Goal: Navigation & Orientation: Find specific page/section

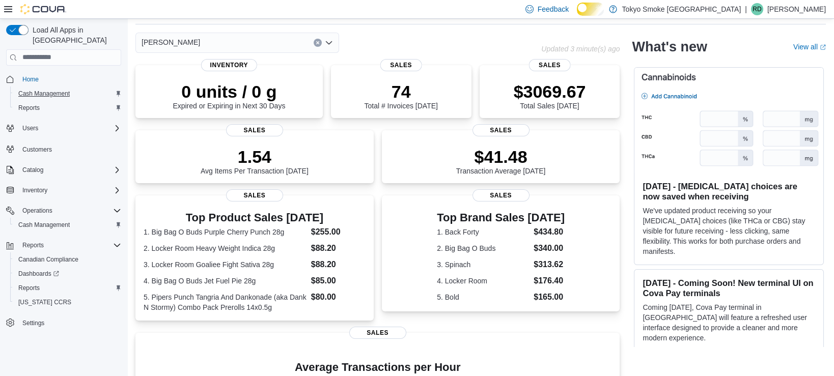
scroll to position [36, 0]
click at [811, 19] on div "Feedback Dark Mode Tokyo Smoke Canada | RD Rob Davies" at bounding box center [673, 9] width 305 height 20
click at [806, 8] on p "Rob Davies" at bounding box center [796, 9] width 59 height 12
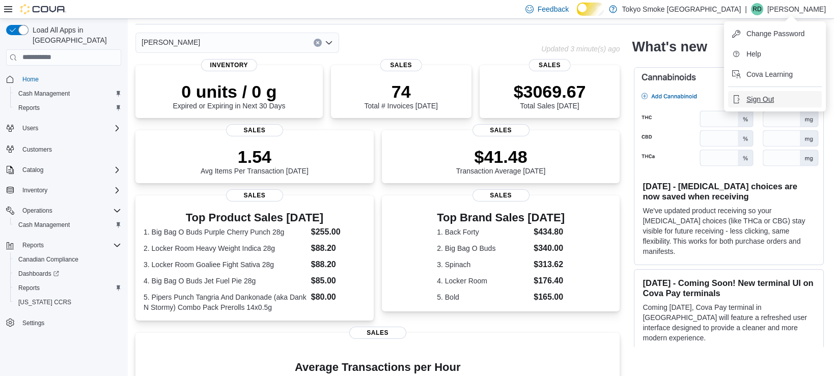
click at [774, 99] on span "Sign Out" at bounding box center [760, 99] width 27 height 10
